Goal: Task Accomplishment & Management: Use online tool/utility

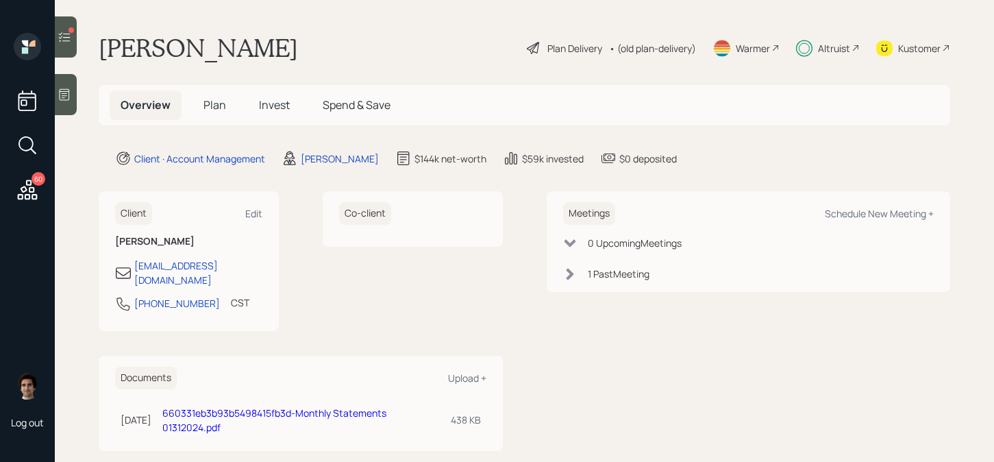
click at [289, 121] on div "Overview Plan Invest Spend & Save" at bounding box center [524, 105] width 851 height 40
click at [289, 116] on h5 "Invest" at bounding box center [274, 104] width 53 height 29
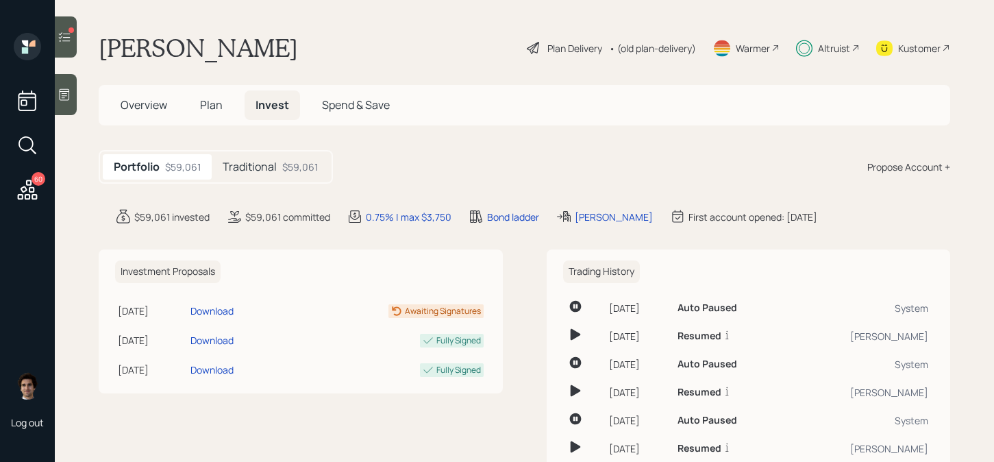
click at [305, 171] on div "$59,061" at bounding box center [300, 167] width 36 height 14
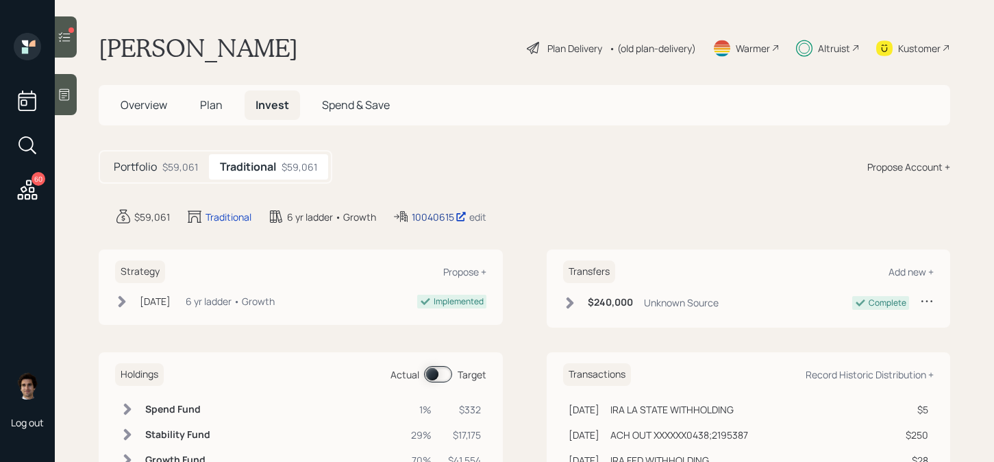
click at [451, 221] on div "10040615" at bounding box center [439, 217] width 55 height 14
click at [201, 103] on span "Plan" at bounding box center [211, 104] width 23 height 15
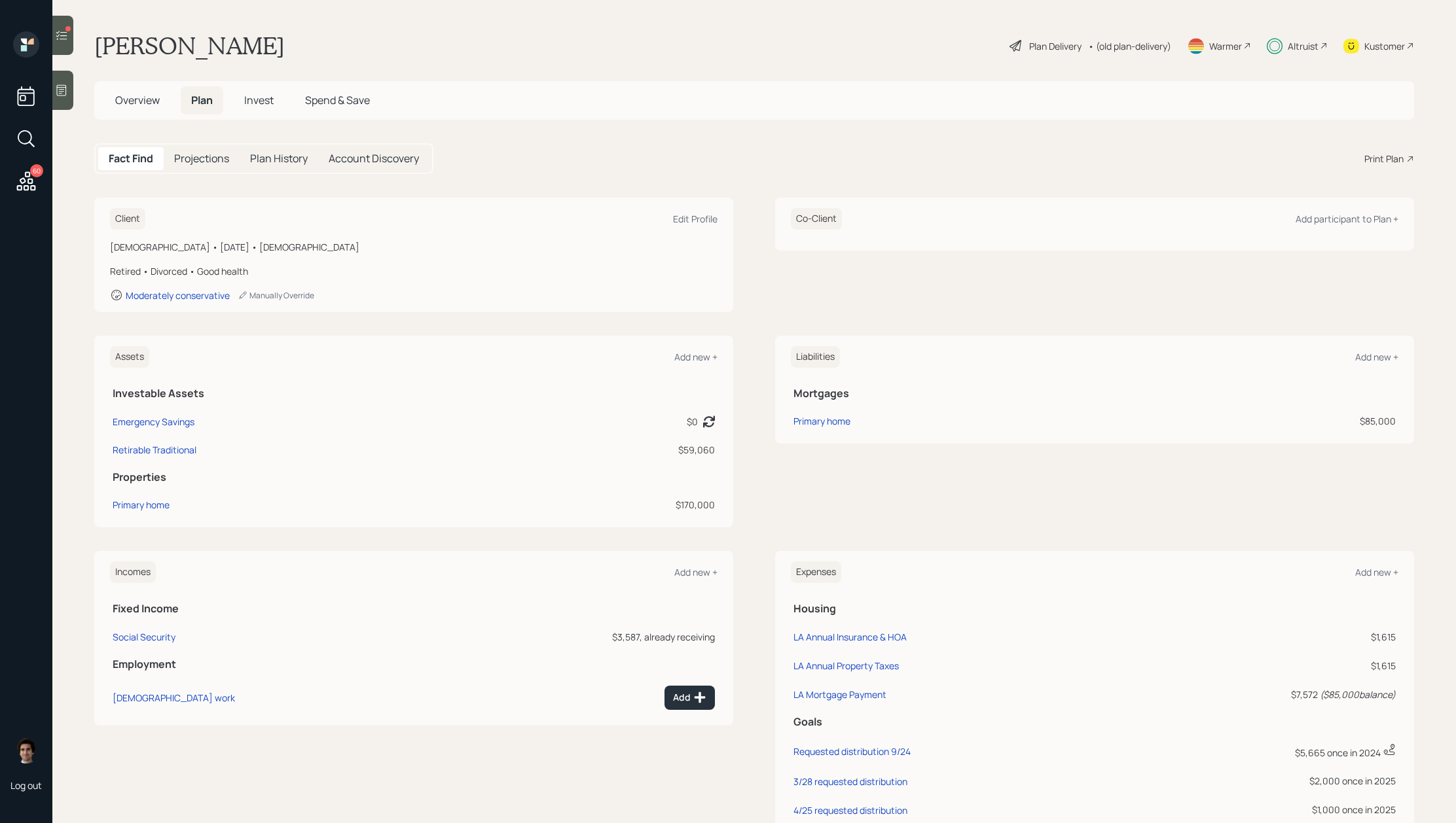
click at [33, 181] on icon at bounding box center [26, 181] width 24 height 24
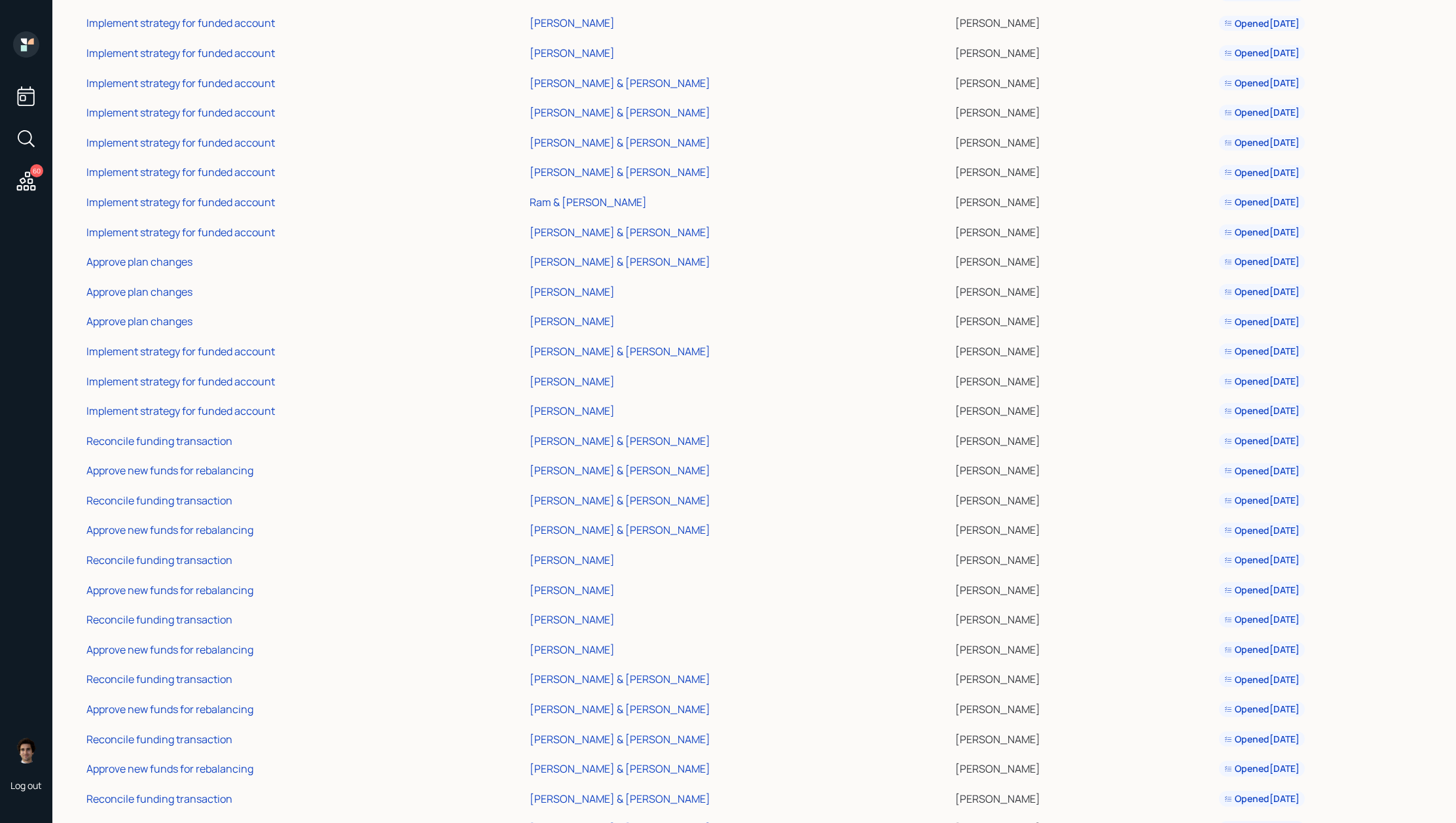
scroll to position [1118, 0]
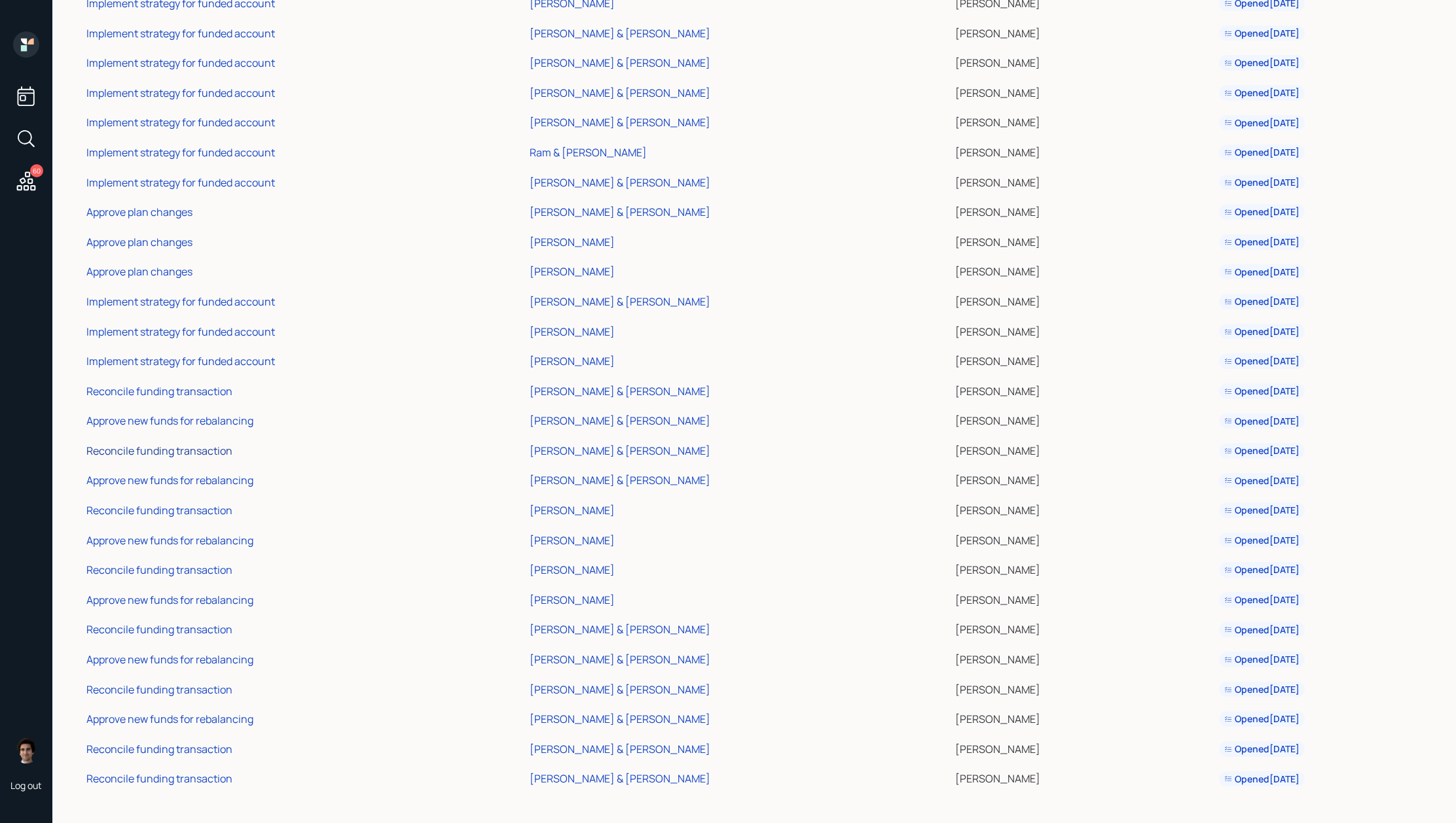
click at [226, 441] on div "Reconcile funding transaction" at bounding box center [159, 450] width 146 height 14
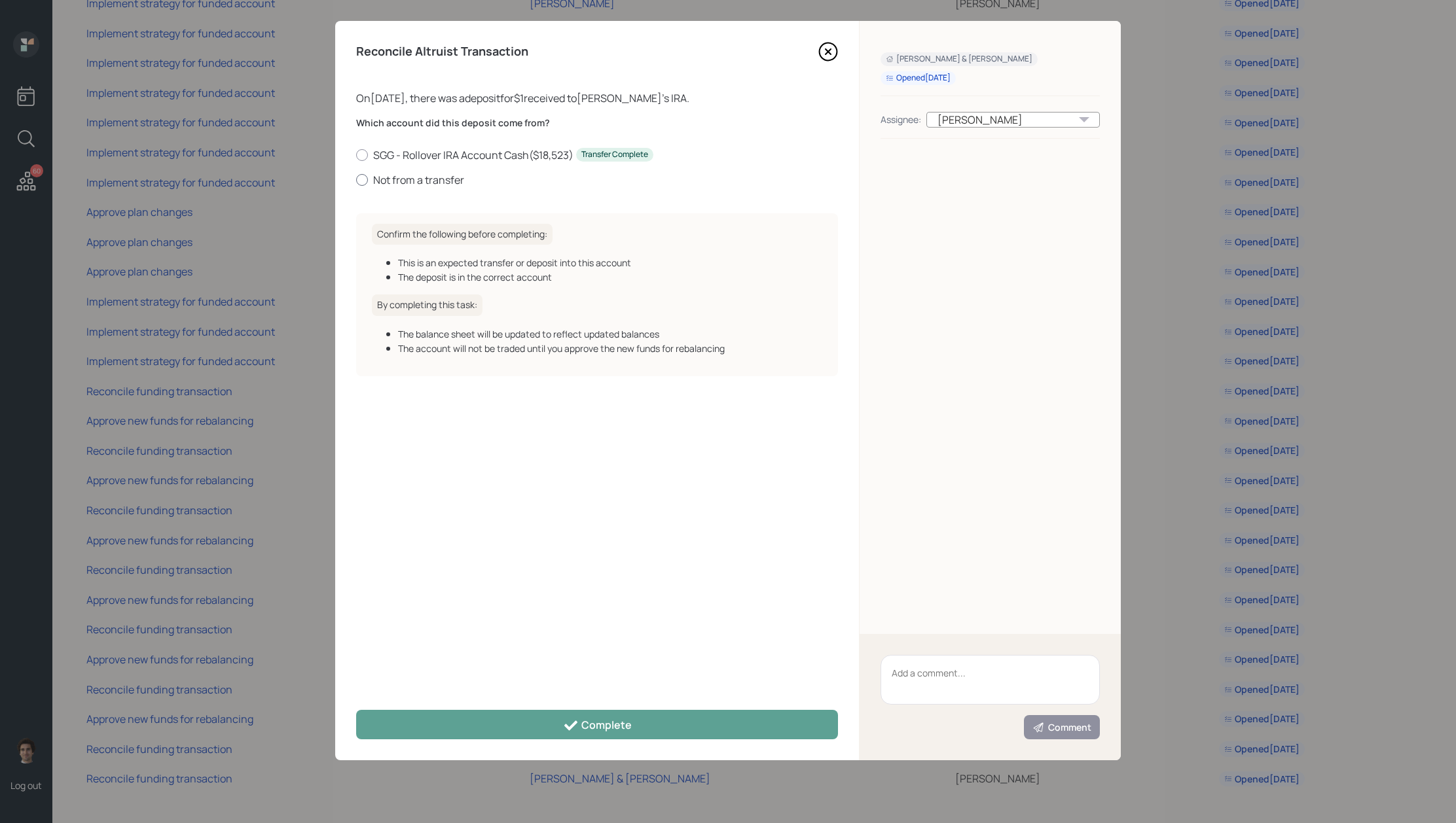
click at [445, 178] on label "Not from a transfer" at bounding box center [598, 180] width 482 height 14
click at [357, 180] on input "Not from a transfer" at bounding box center [356, 180] width 1 height 1
radio input "true"
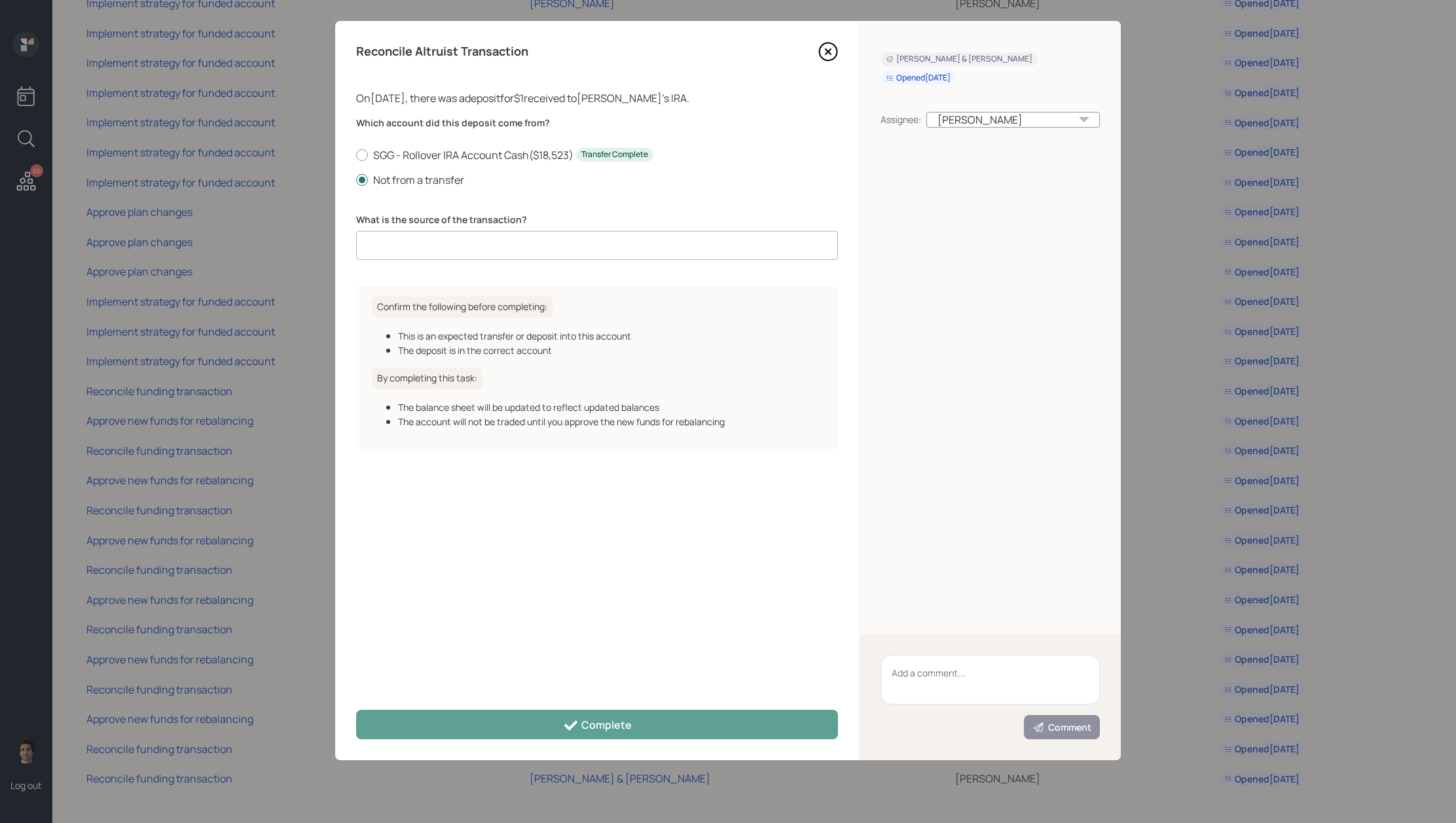
click at [462, 231] on input at bounding box center [598, 246] width 482 height 29
type input "ACAT journal"
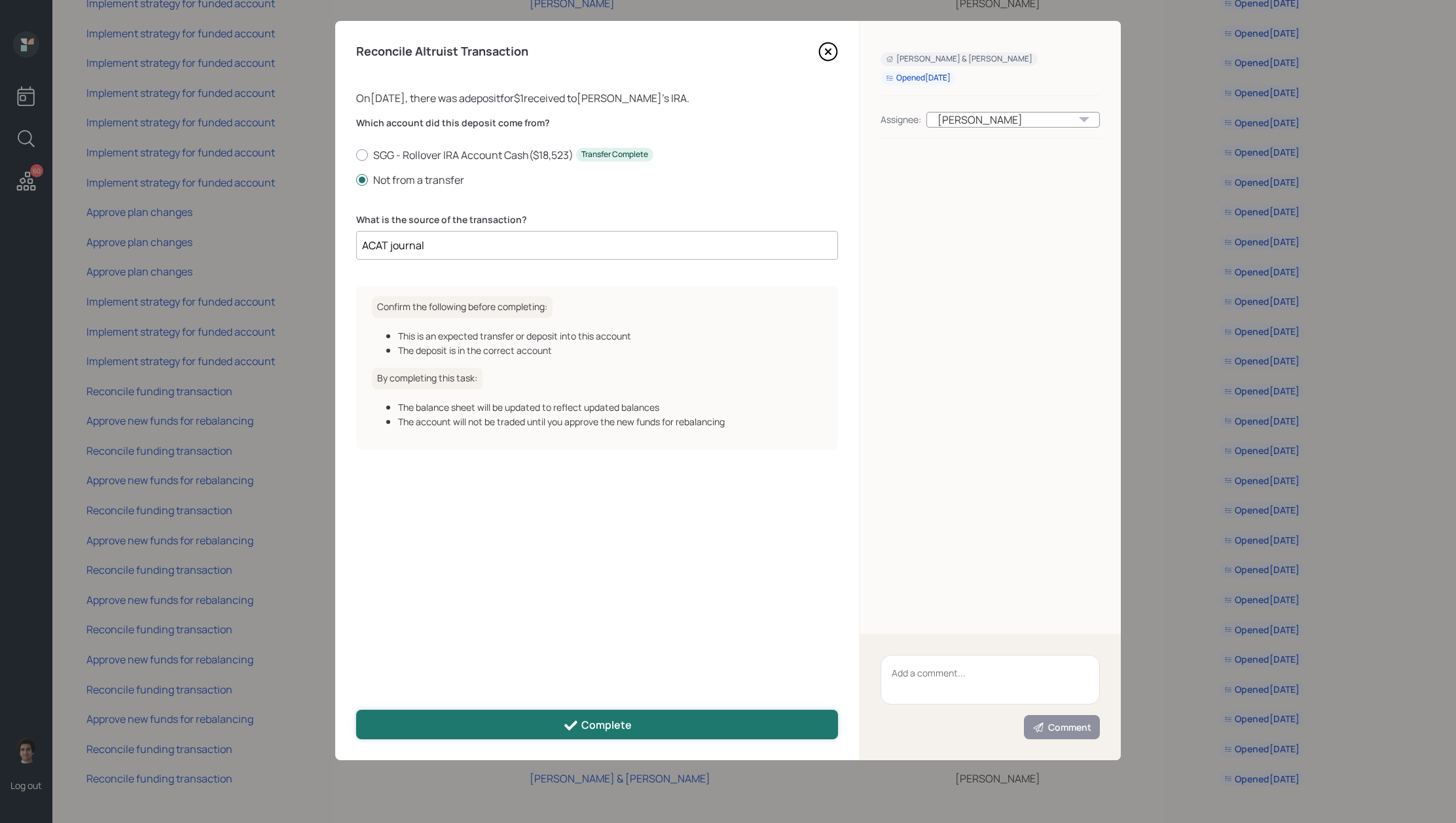
click at [662, 441] on button "Complete" at bounding box center [598, 725] width 482 height 30
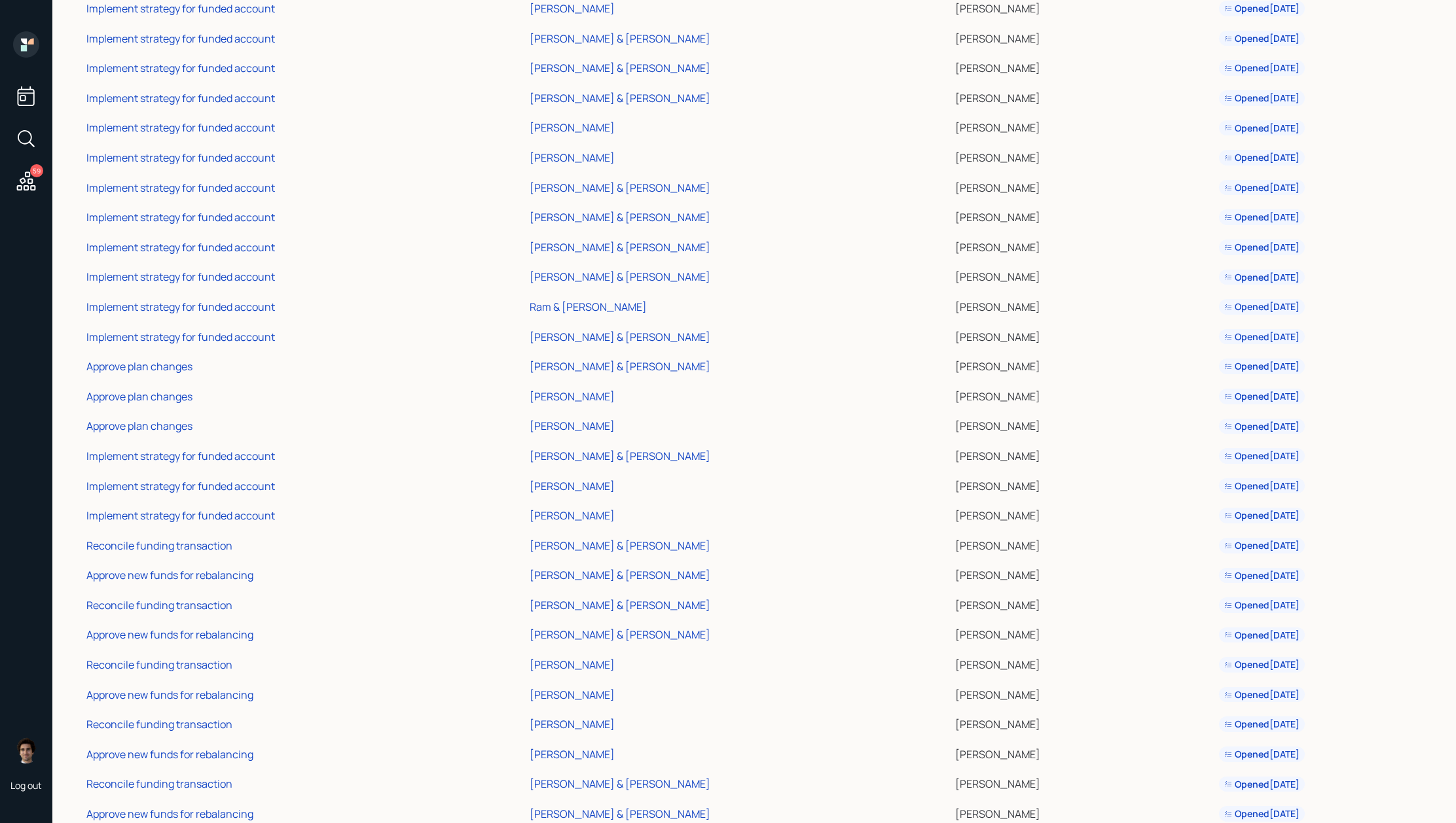
scroll to position [960, 0]
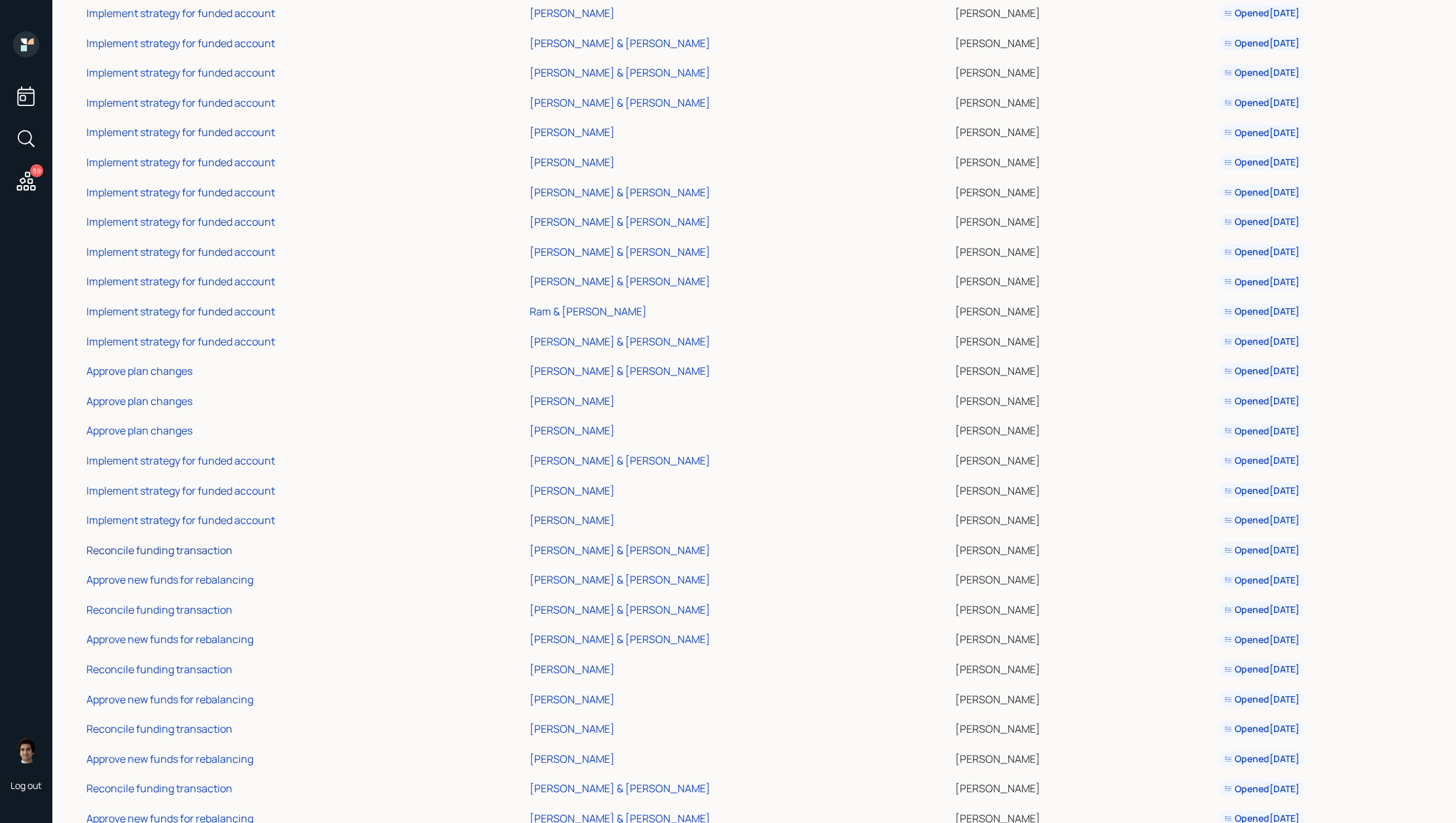
click at [166, 441] on div "Reconcile funding transaction" at bounding box center [159, 550] width 146 height 14
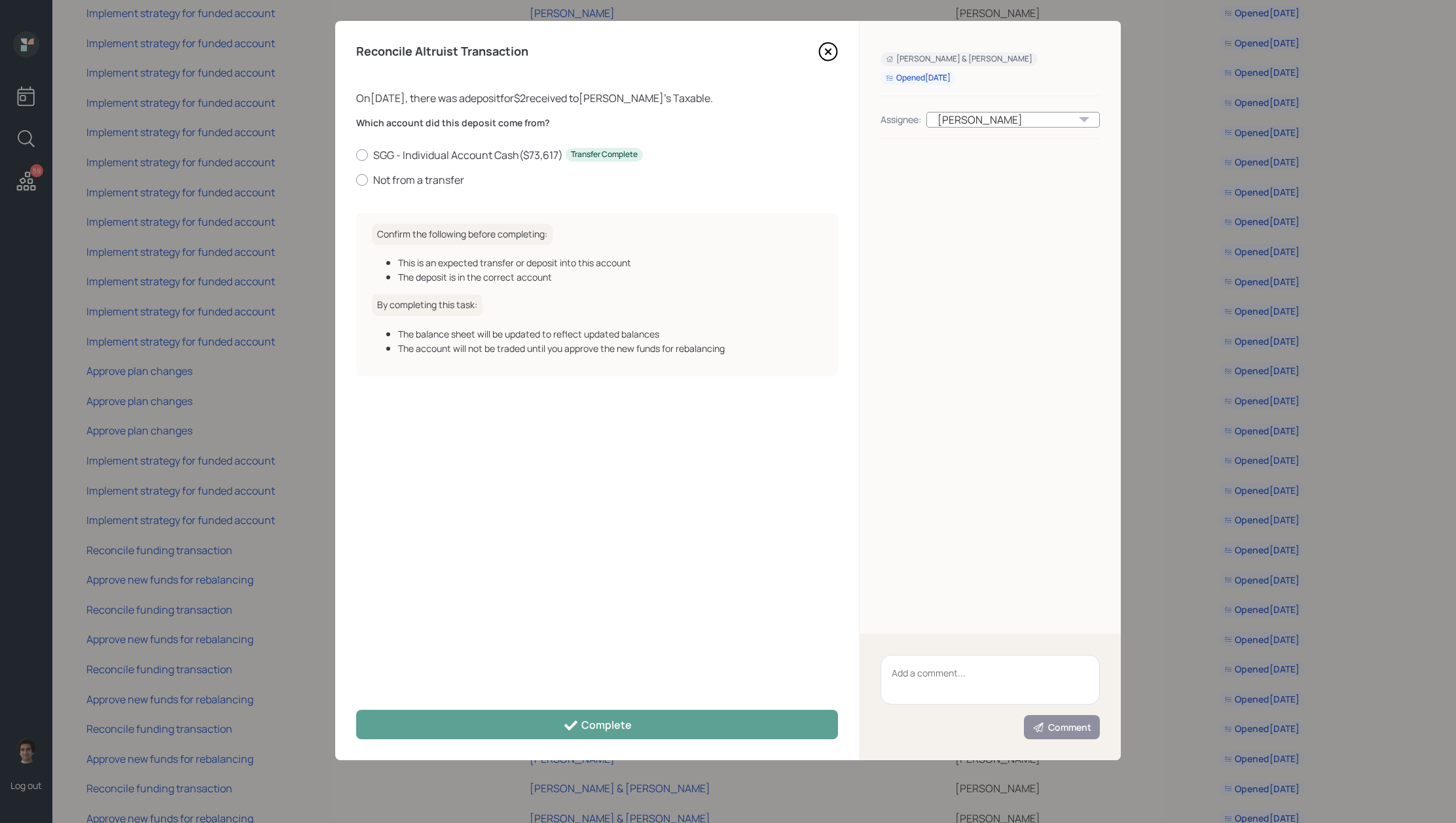
click at [826, 61] on div "Reconcile Altruist Transaction On [DATE] , there was a deposit for $2 received …" at bounding box center [598, 391] width 524 height 740
click at [826, 55] on icon at bounding box center [828, 52] width 20 height 20
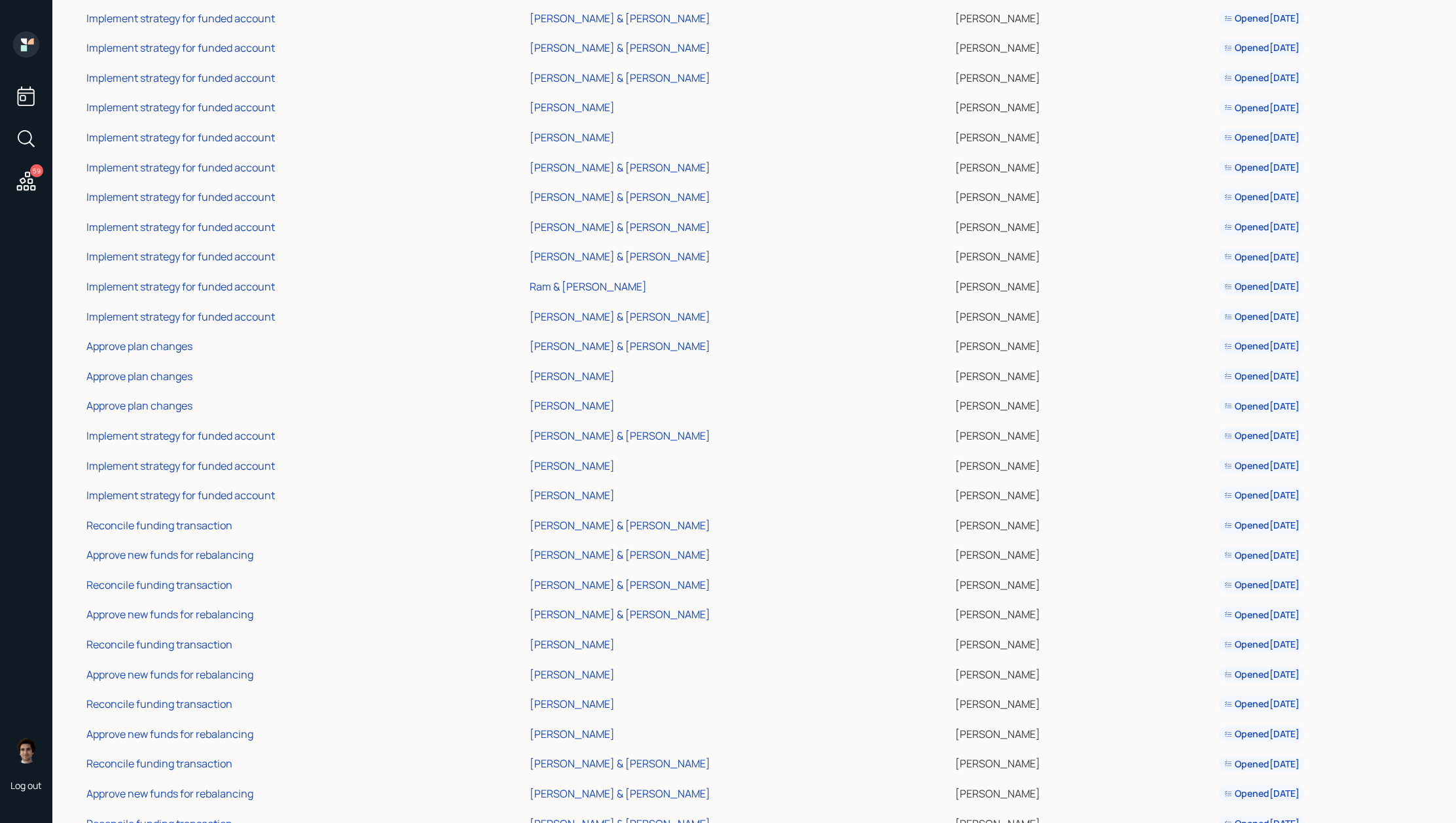
scroll to position [1118, 0]
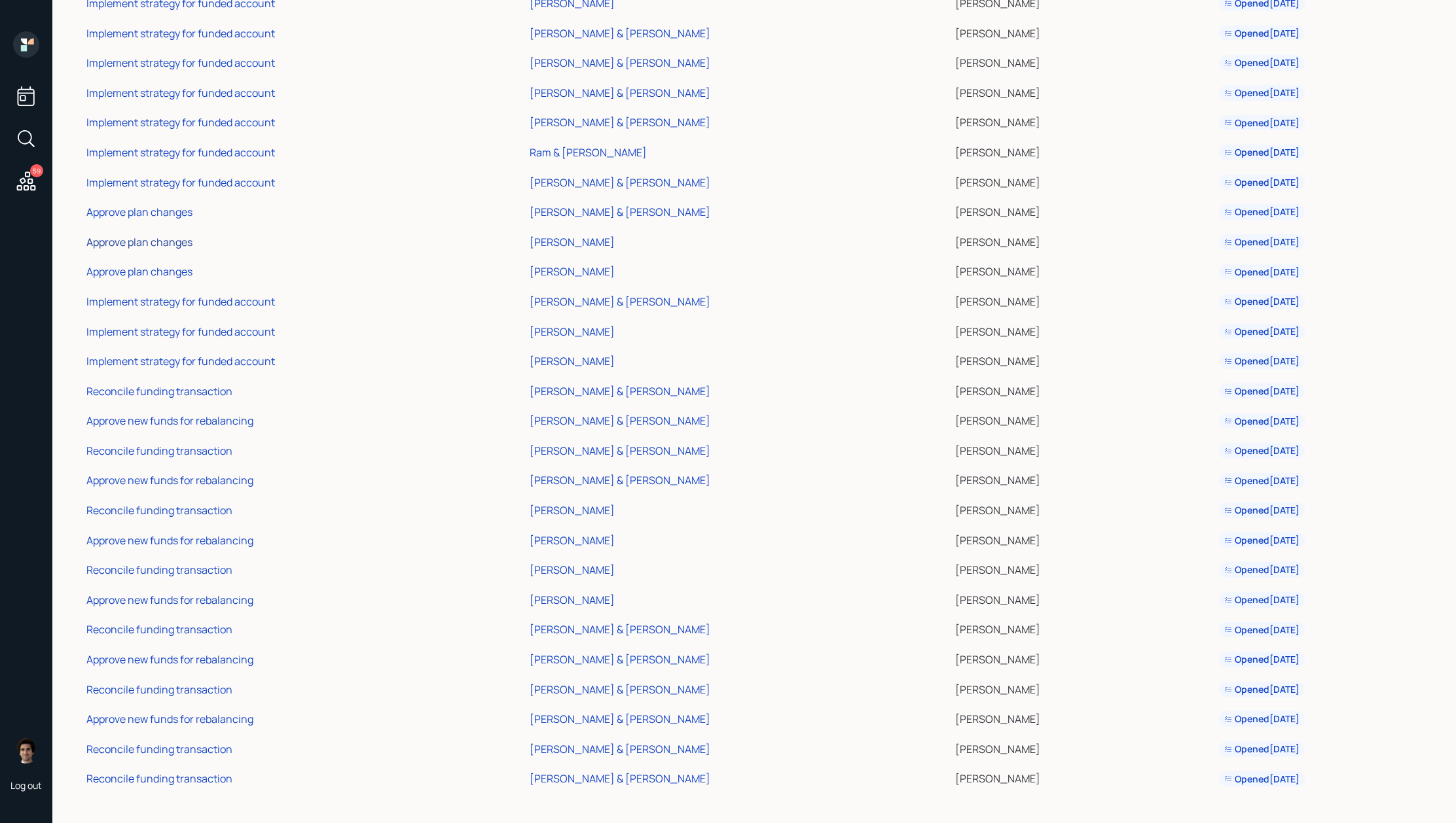
click at [171, 242] on div "Approve plan changes" at bounding box center [139, 242] width 106 height 14
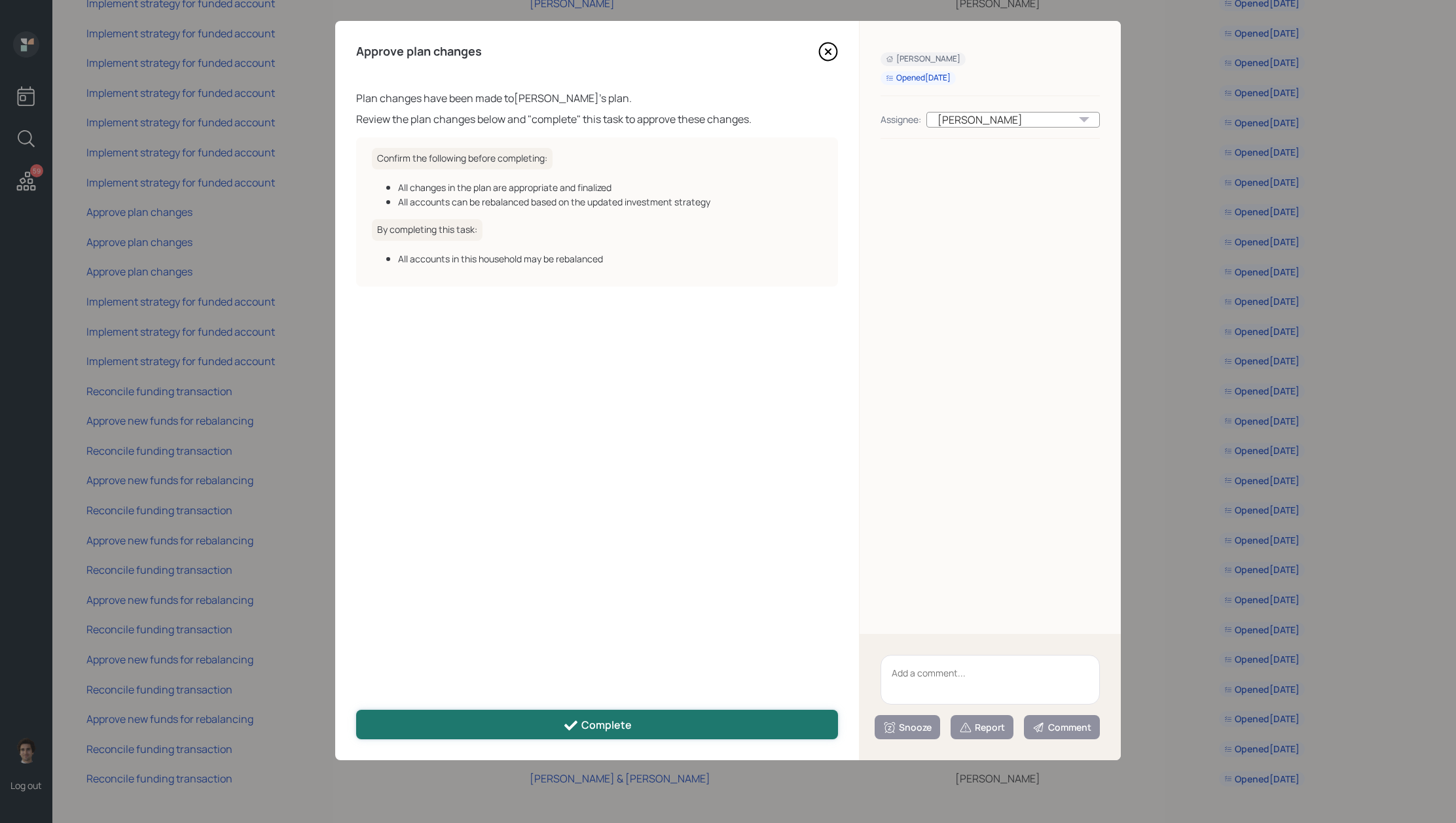
click at [743, 441] on button "Complete" at bounding box center [598, 725] width 482 height 30
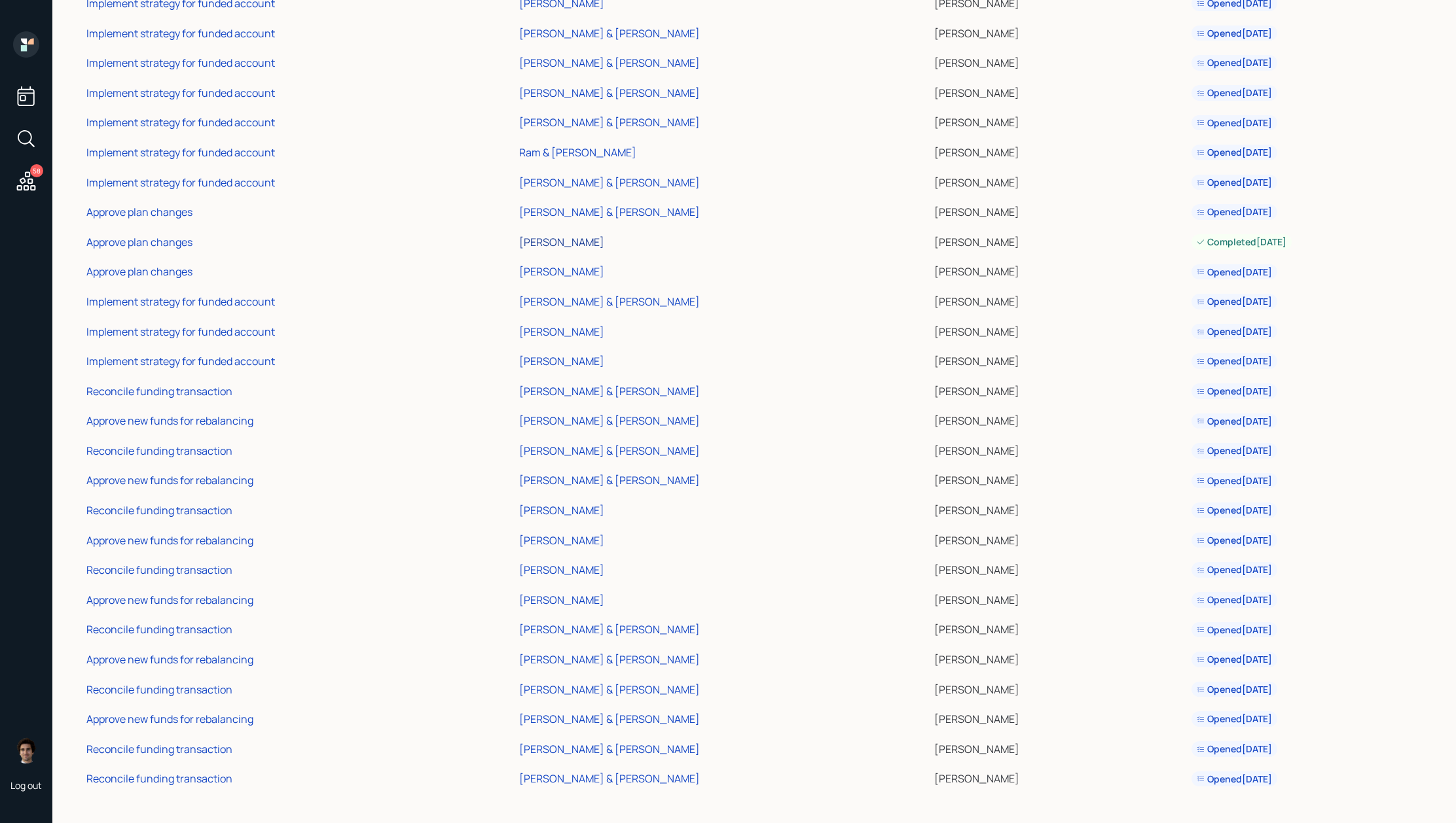
click at [563, 244] on div "[PERSON_NAME]" at bounding box center [561, 242] width 85 height 14
